Goal: Information Seeking & Learning: Learn about a topic

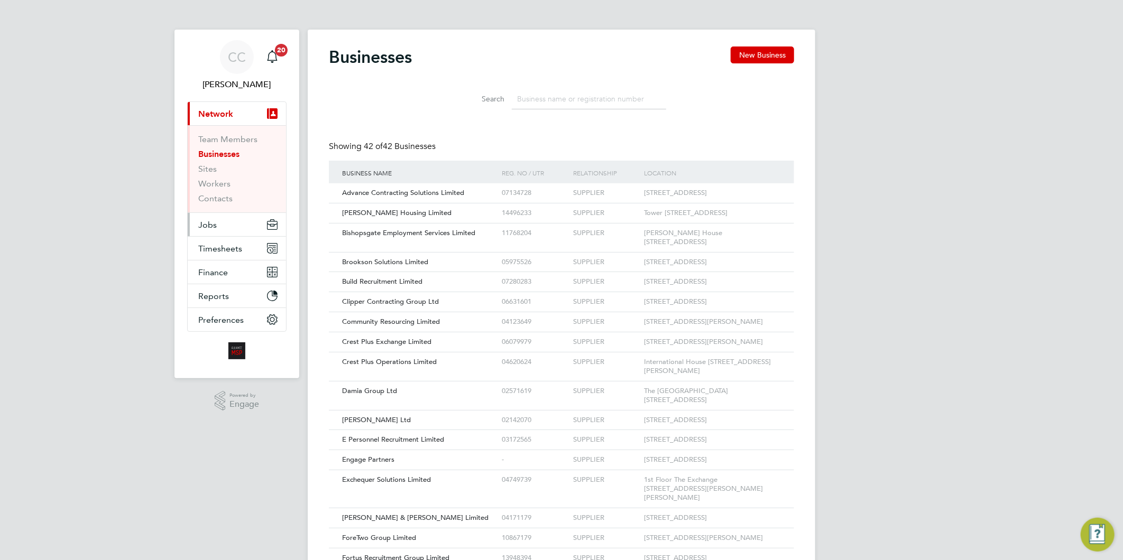
click at [211, 220] on span "Jobs" at bounding box center [207, 225] width 19 height 10
click at [205, 225] on span "Jobs" at bounding box center [207, 225] width 19 height 10
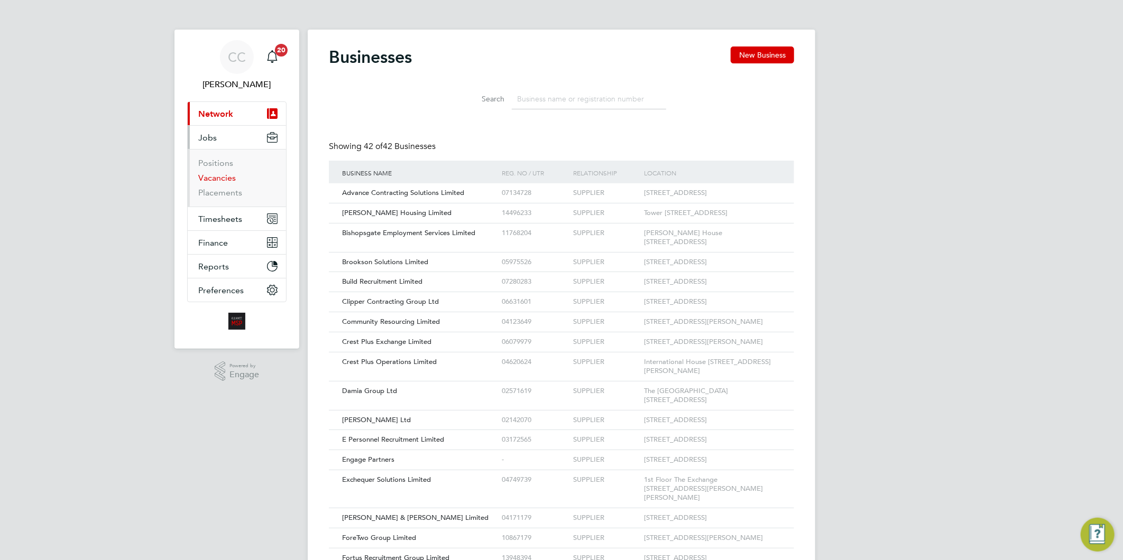
click at [219, 178] on link "Vacancies" at bounding box center [217, 178] width 38 height 10
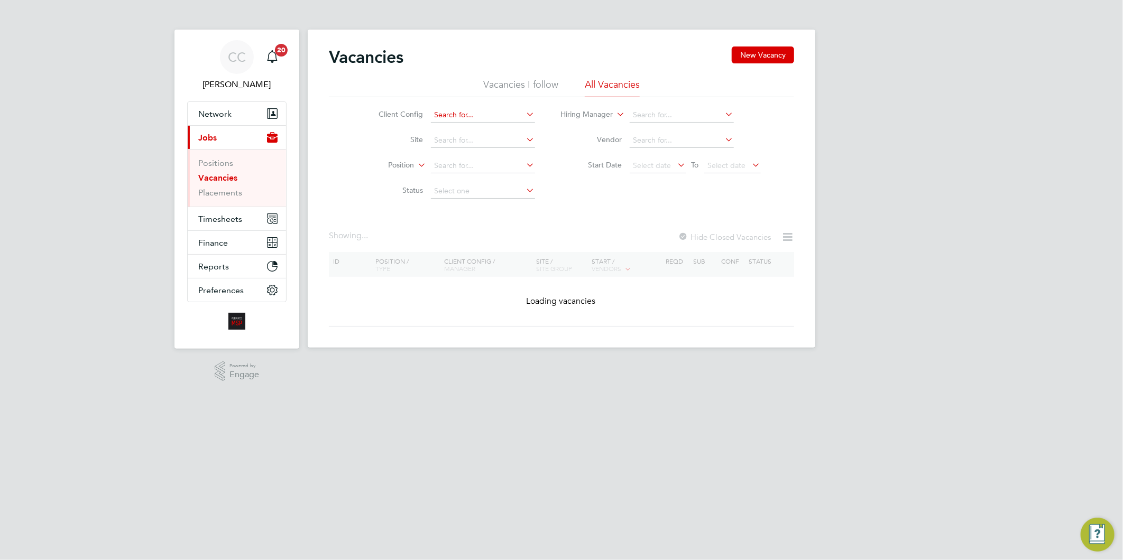
click at [467, 114] on input at bounding box center [483, 115] width 104 height 15
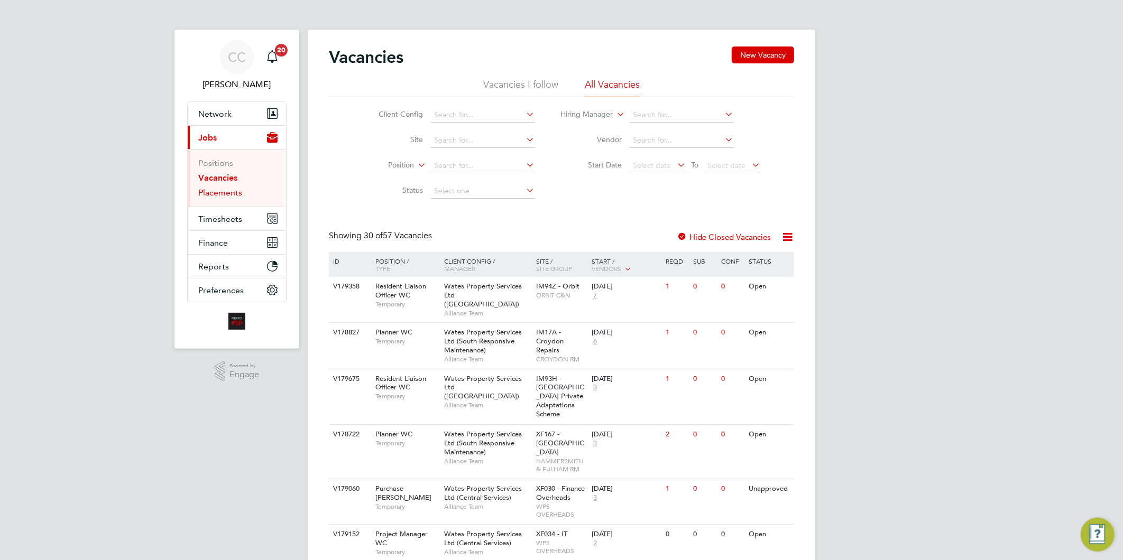
click at [213, 189] on link "Placements" at bounding box center [220, 193] width 44 height 10
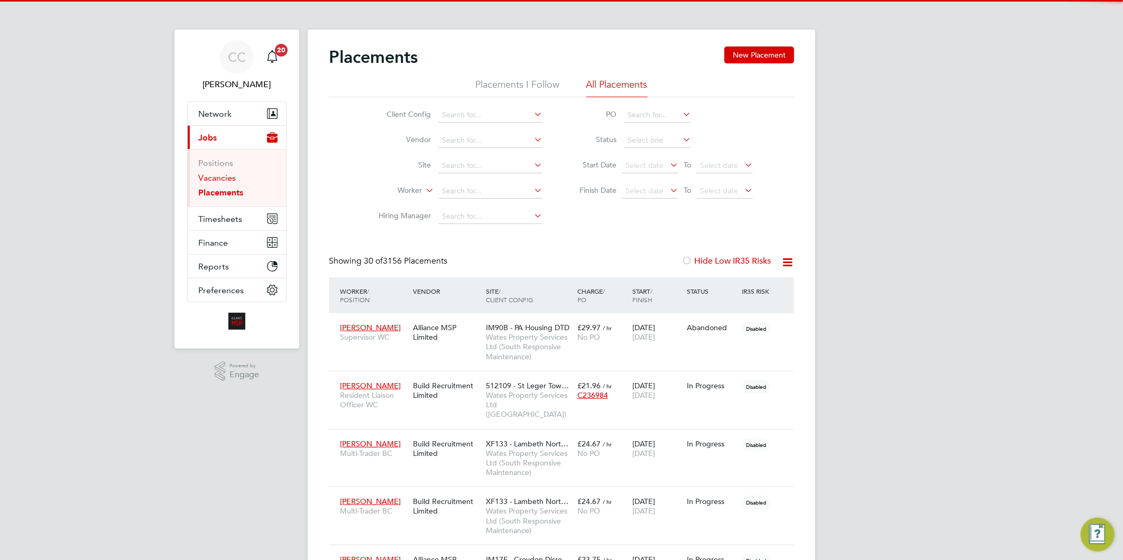
scroll to position [30, 74]
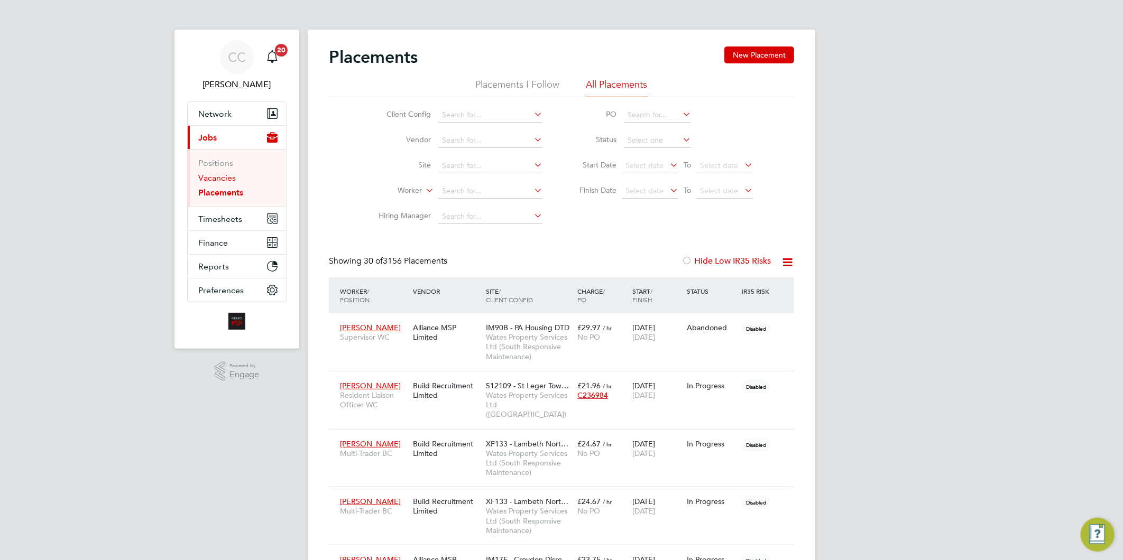
click at [219, 178] on link "Vacancies" at bounding box center [217, 178] width 38 height 10
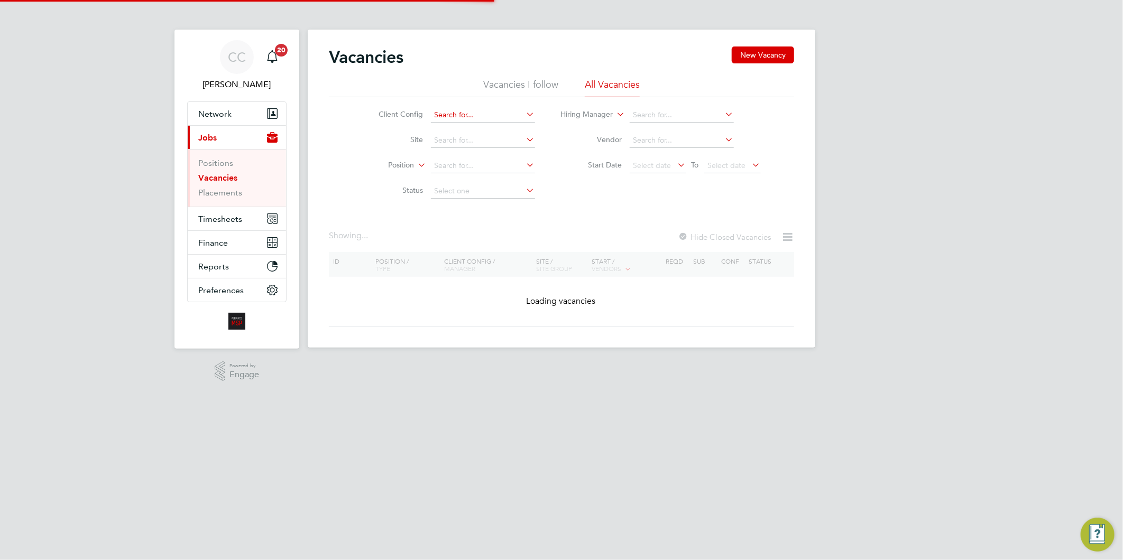
click at [477, 112] on input at bounding box center [483, 115] width 104 height 15
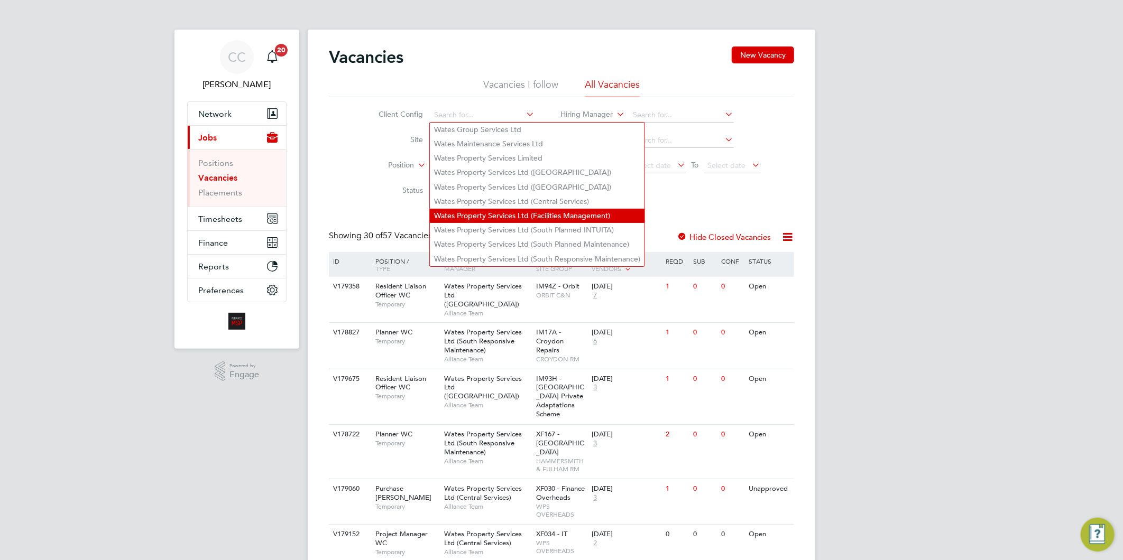
click at [492, 209] on li "Wates Property Services Ltd (Facilities Management)" at bounding box center [537, 216] width 215 height 14
type input "Wates Property Services Ltd (Facilities Management)"
